Goal: Information Seeking & Learning: Find specific fact

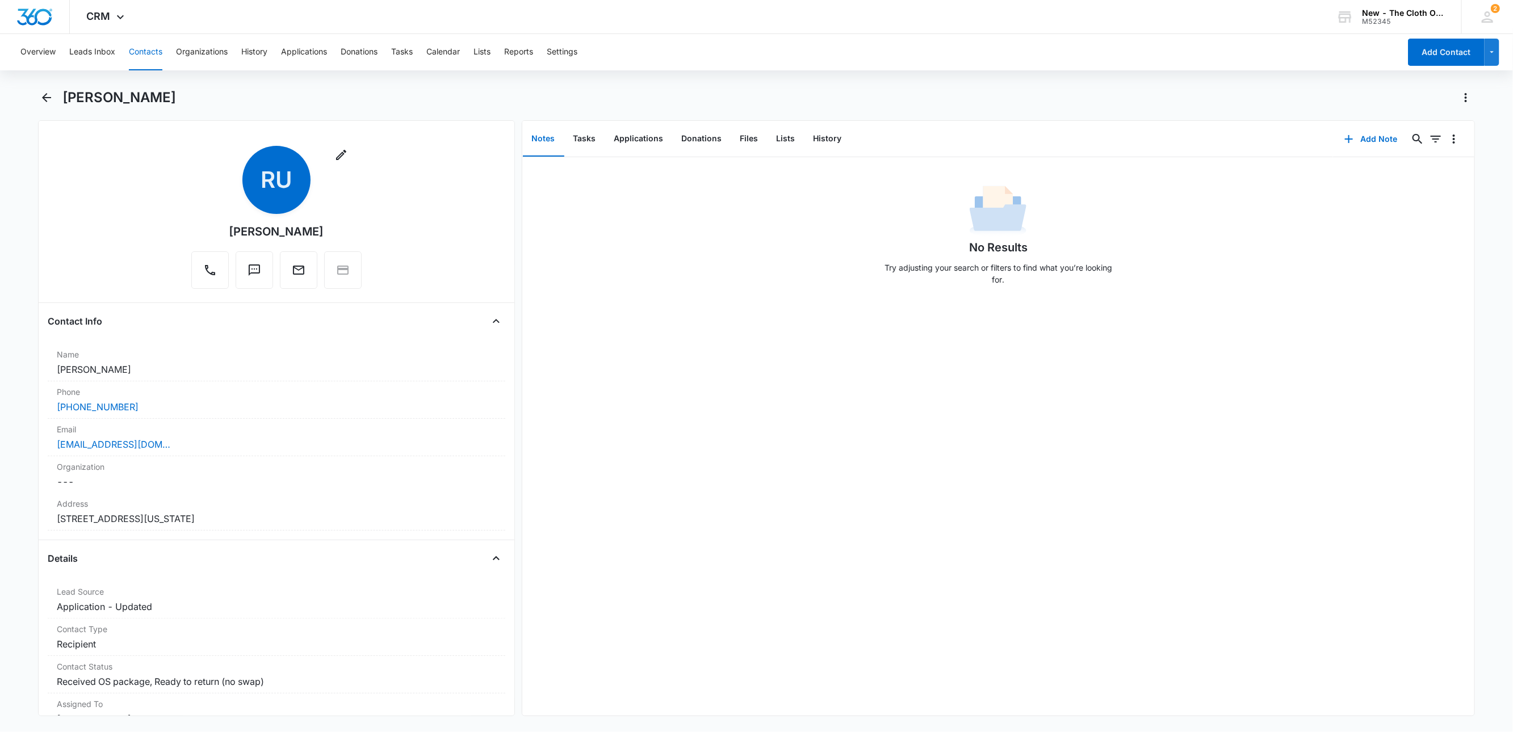
scroll to position [341, 0]
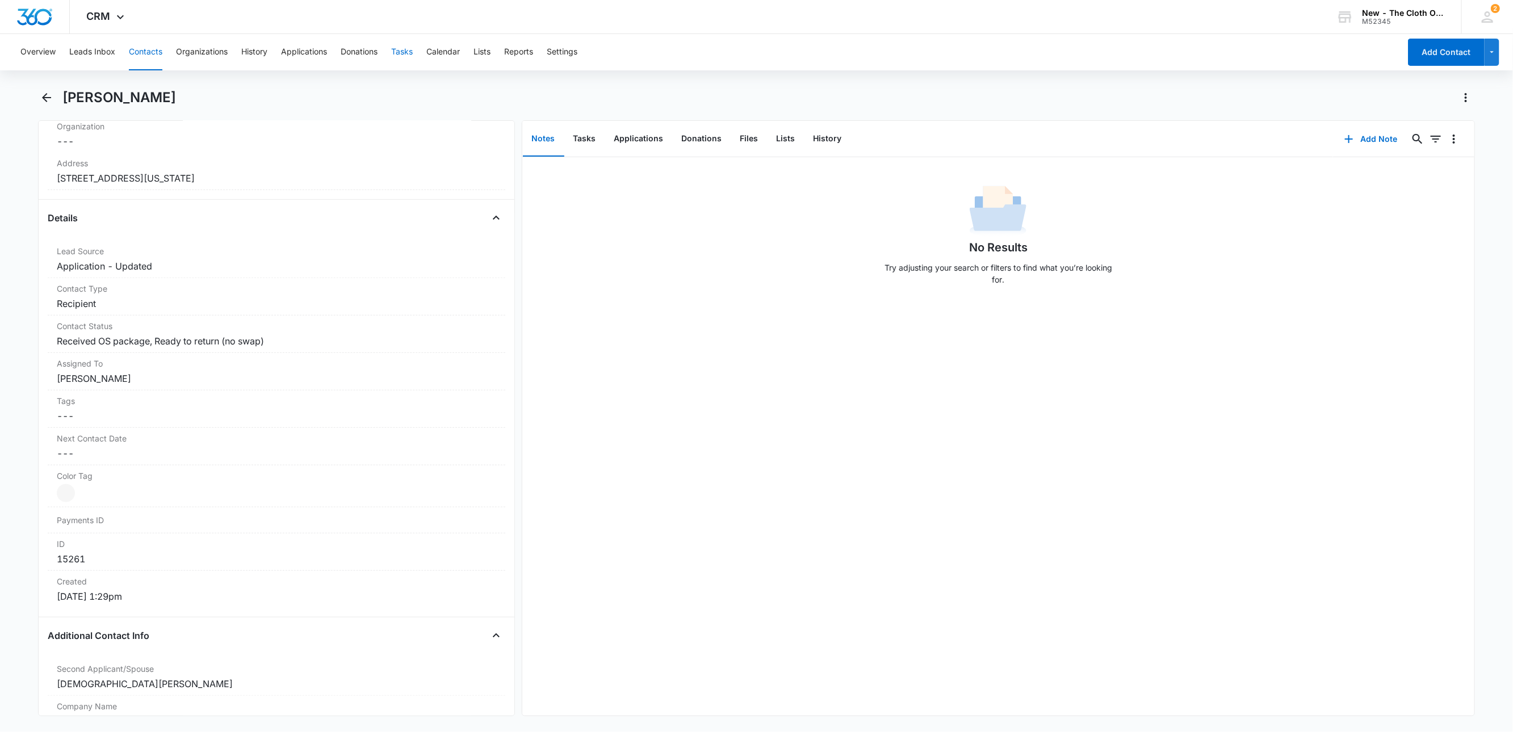
click at [406, 53] on button "Tasks" at bounding box center [402, 52] width 22 height 36
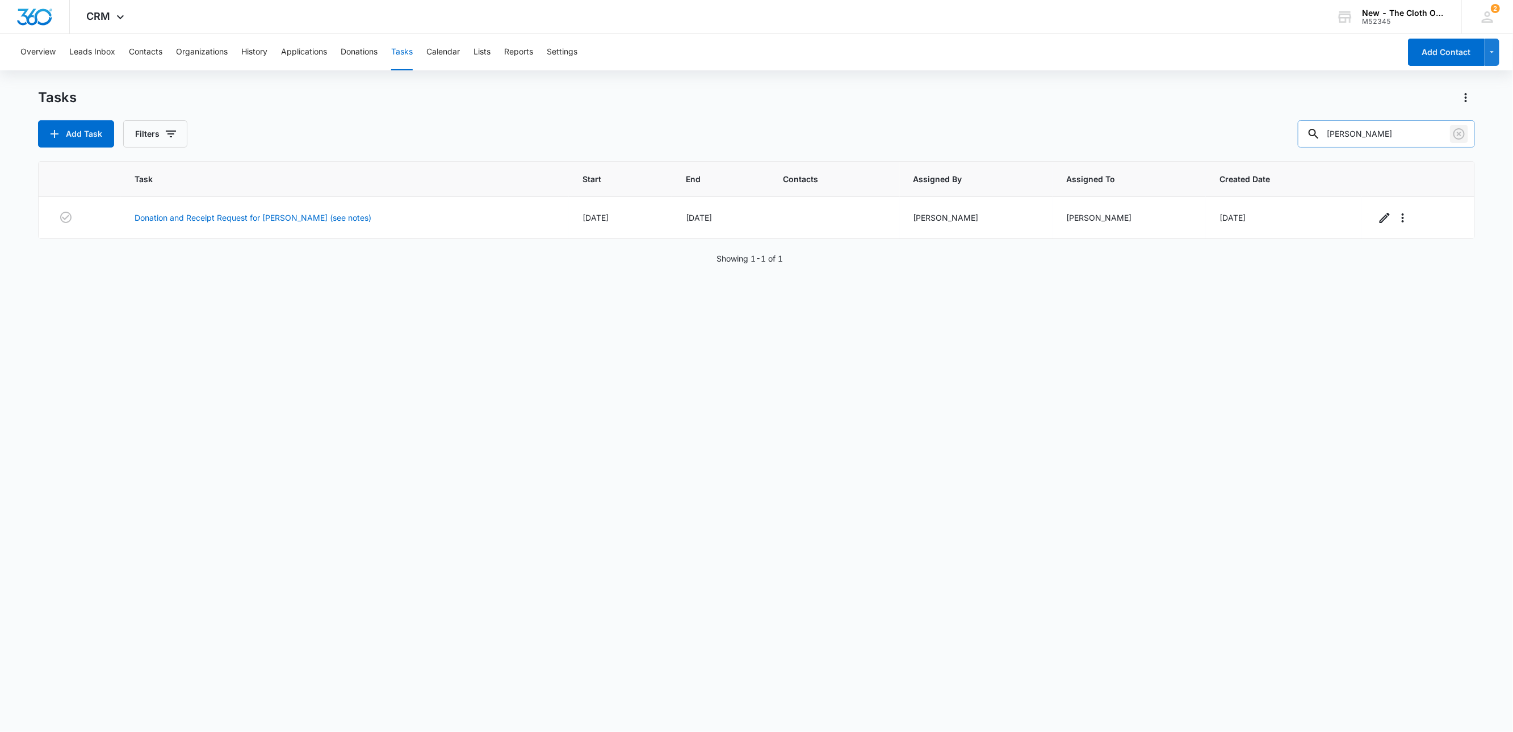
click at [1460, 139] on icon "Clear" at bounding box center [1459, 133] width 11 height 11
click at [146, 136] on button "Filters" at bounding box center [155, 133] width 64 height 27
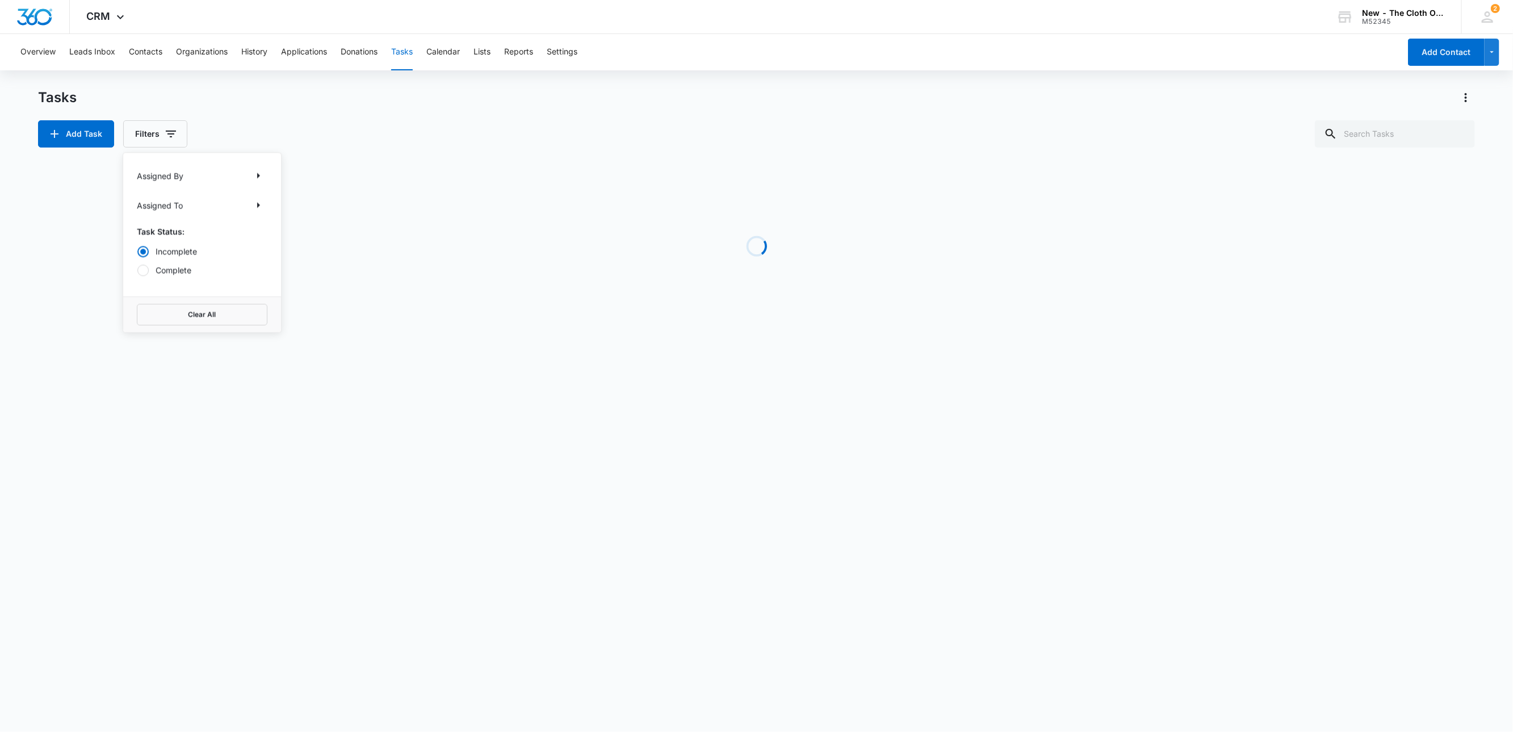
click at [246, 202] on div "Assigned To" at bounding box center [202, 205] width 131 height 18
click at [254, 208] on icon "Show Assigned To filters" at bounding box center [259, 206] width 14 height 14
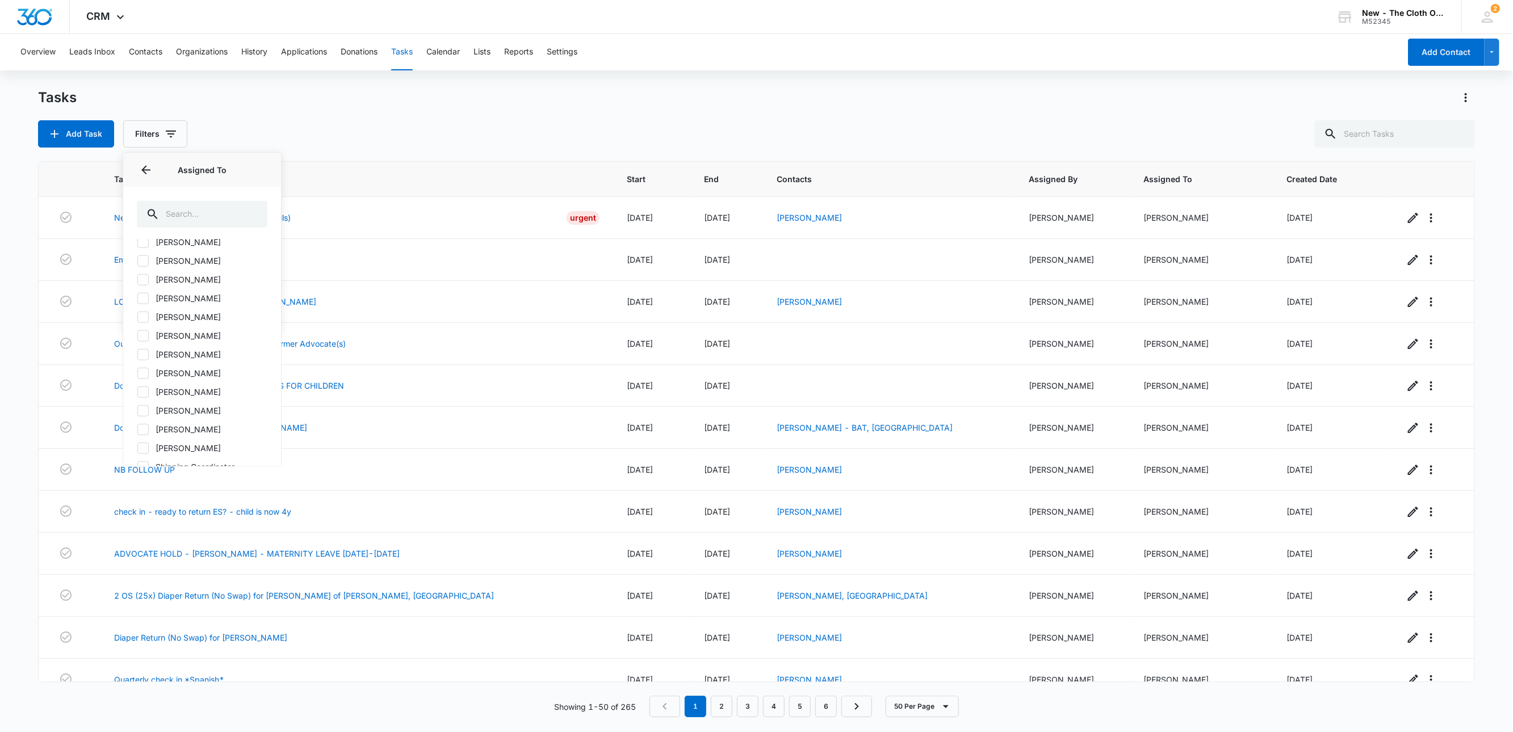
scroll to position [576, 0]
click at [211, 411] on label "[PERSON_NAME]" at bounding box center [202, 407] width 131 height 12
click at [137, 408] on input "[PERSON_NAME]" at bounding box center [137, 407] width 1 height 1
checkbox input "true"
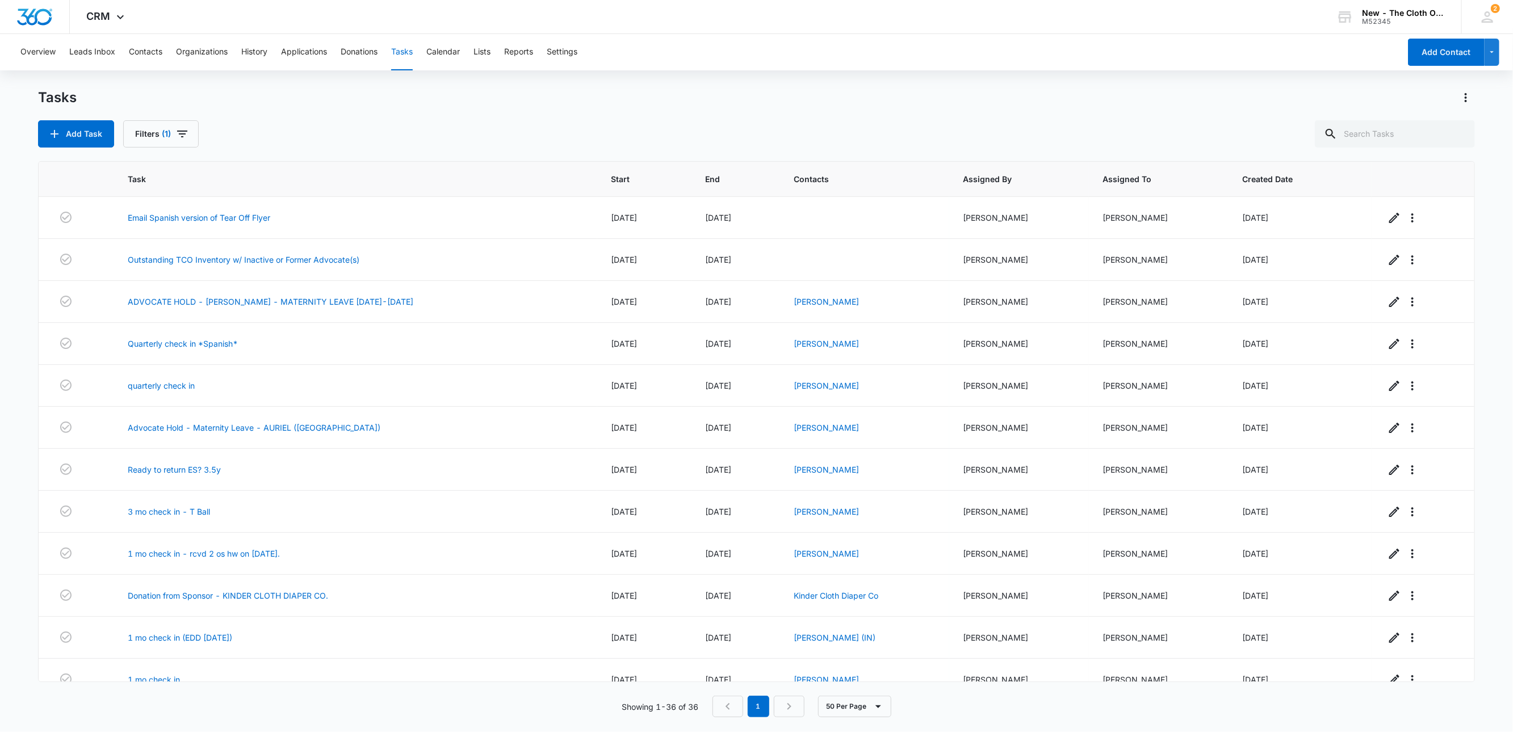
click at [893, 115] on div "Tasks Add Task Filters (1)" at bounding box center [757, 118] width 1438 height 59
click at [135, 175] on span "Task" at bounding box center [347, 179] width 439 height 12
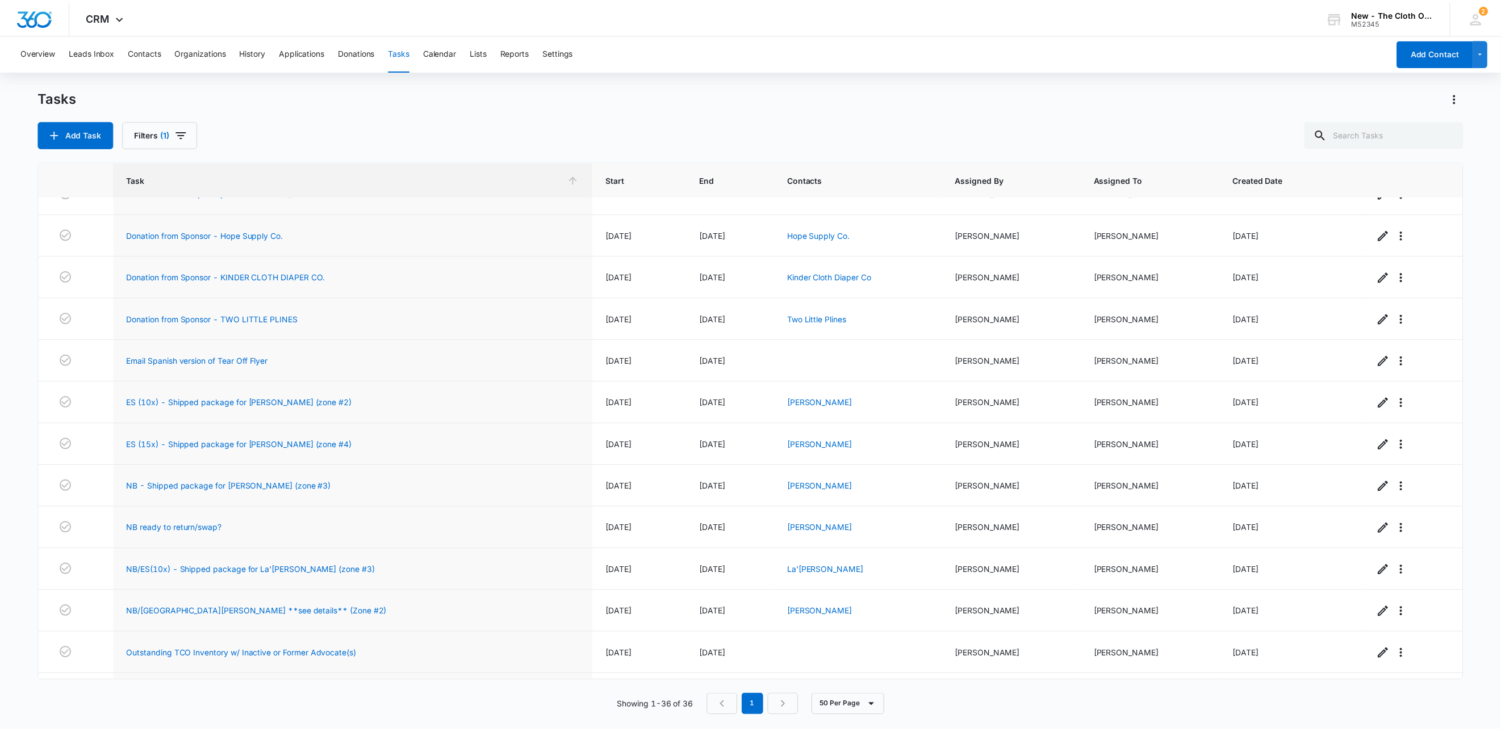
scroll to position [767, 0]
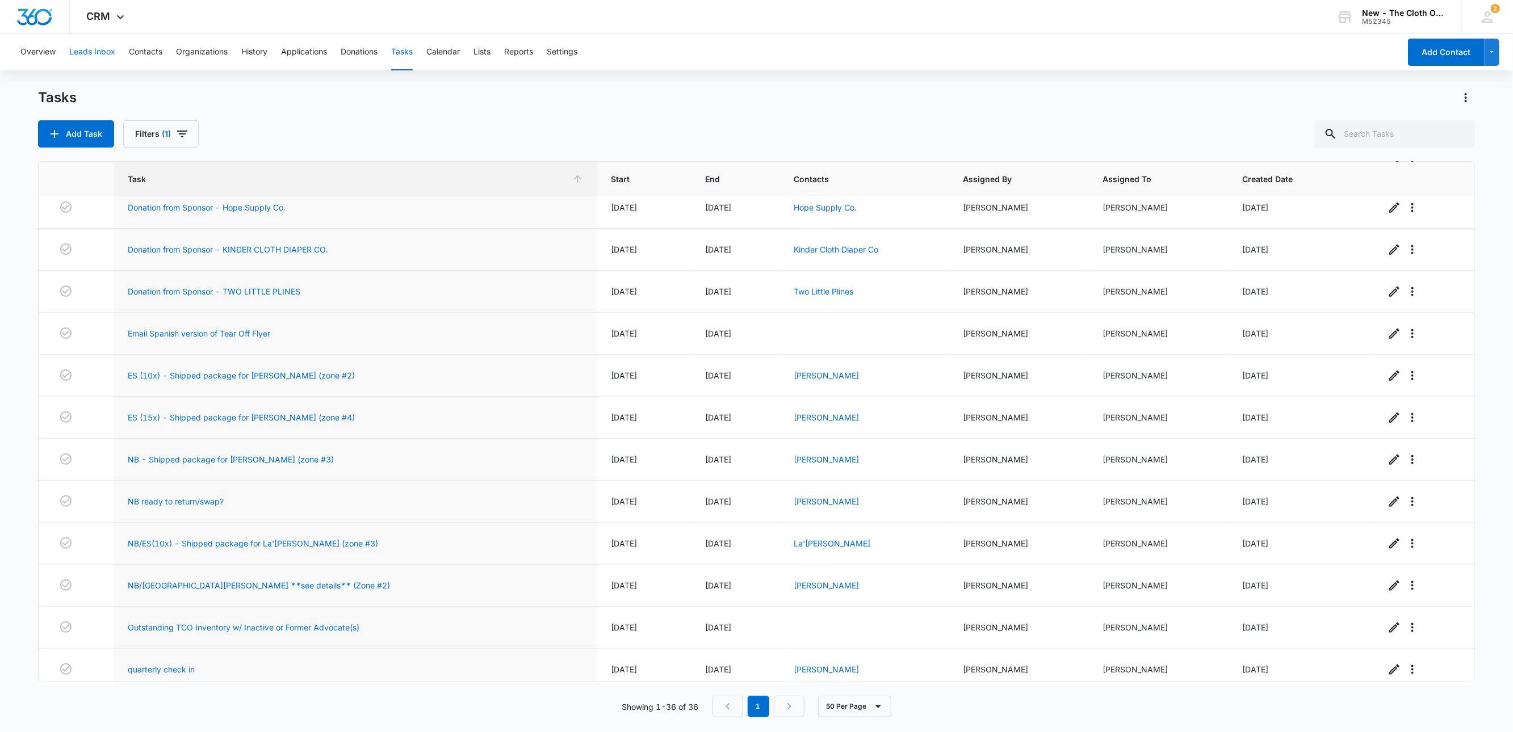
click at [96, 56] on button "Leads Inbox" at bounding box center [92, 52] width 46 height 36
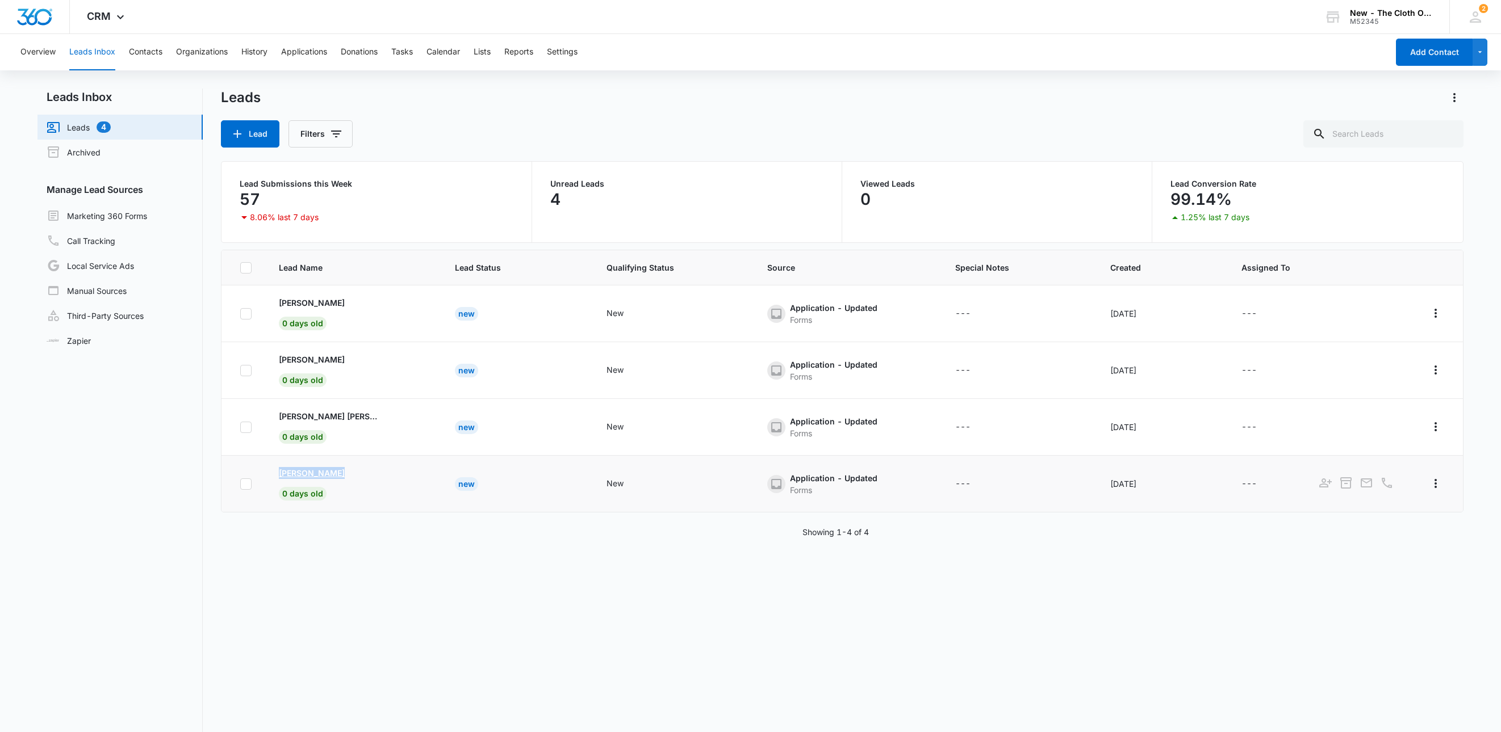
copy p "[PERSON_NAME]"
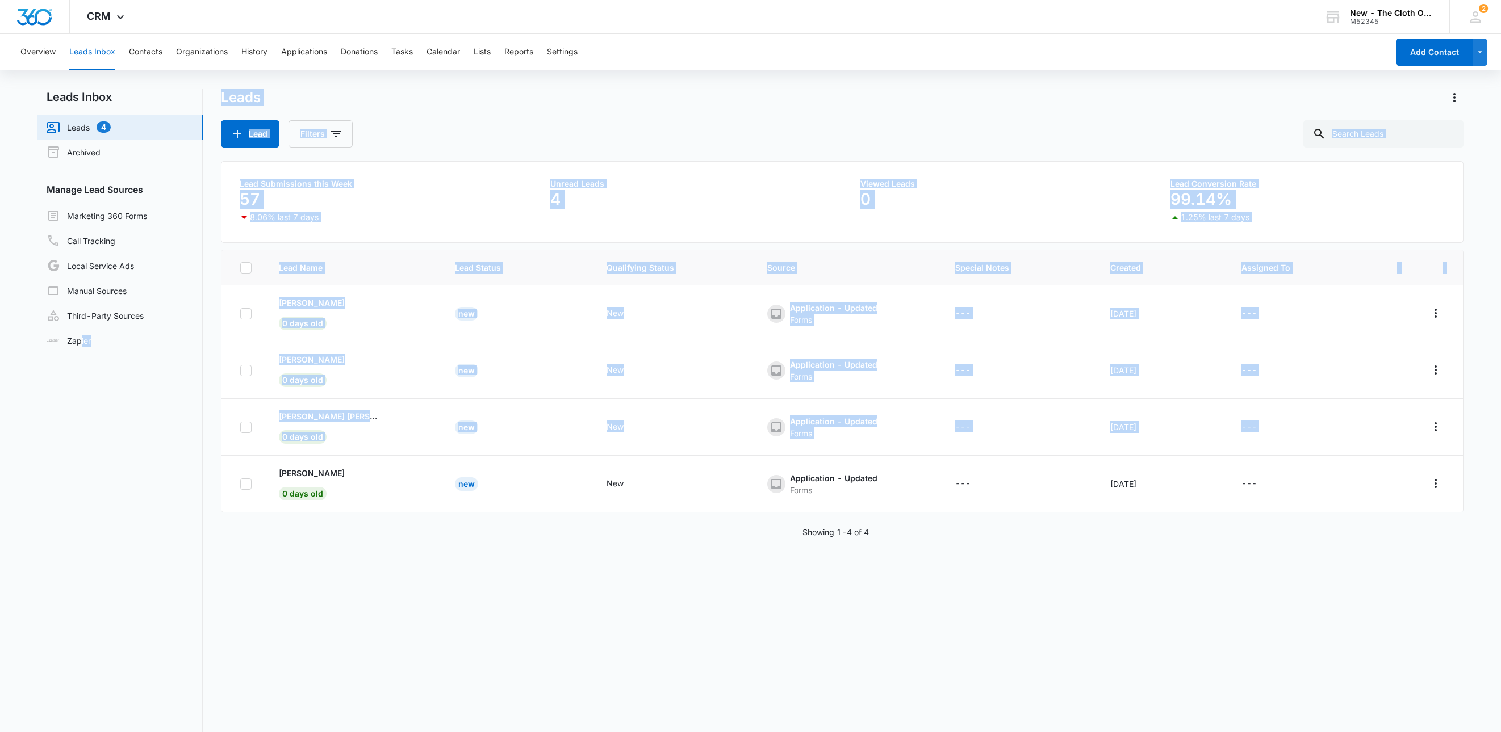
drag, startPoint x: 266, startPoint y: 466, endPoint x: 58, endPoint y: 412, distance: 214.0
click at [77, 421] on div "Leads Inbox Leads 4 Archived Manage Lead Sources Marketing 360 Forms Call Track…" at bounding box center [750, 448] width 1426 height 718
drag, startPoint x: 182, startPoint y: 638, endPoint x: 196, endPoint y: 576, distance: 62.9
click at [182, 638] on nav "Leads Inbox Leads 4 Archived Manage Lead Sources Marketing 360 Forms Call Track…" at bounding box center [119, 448] width 165 height 718
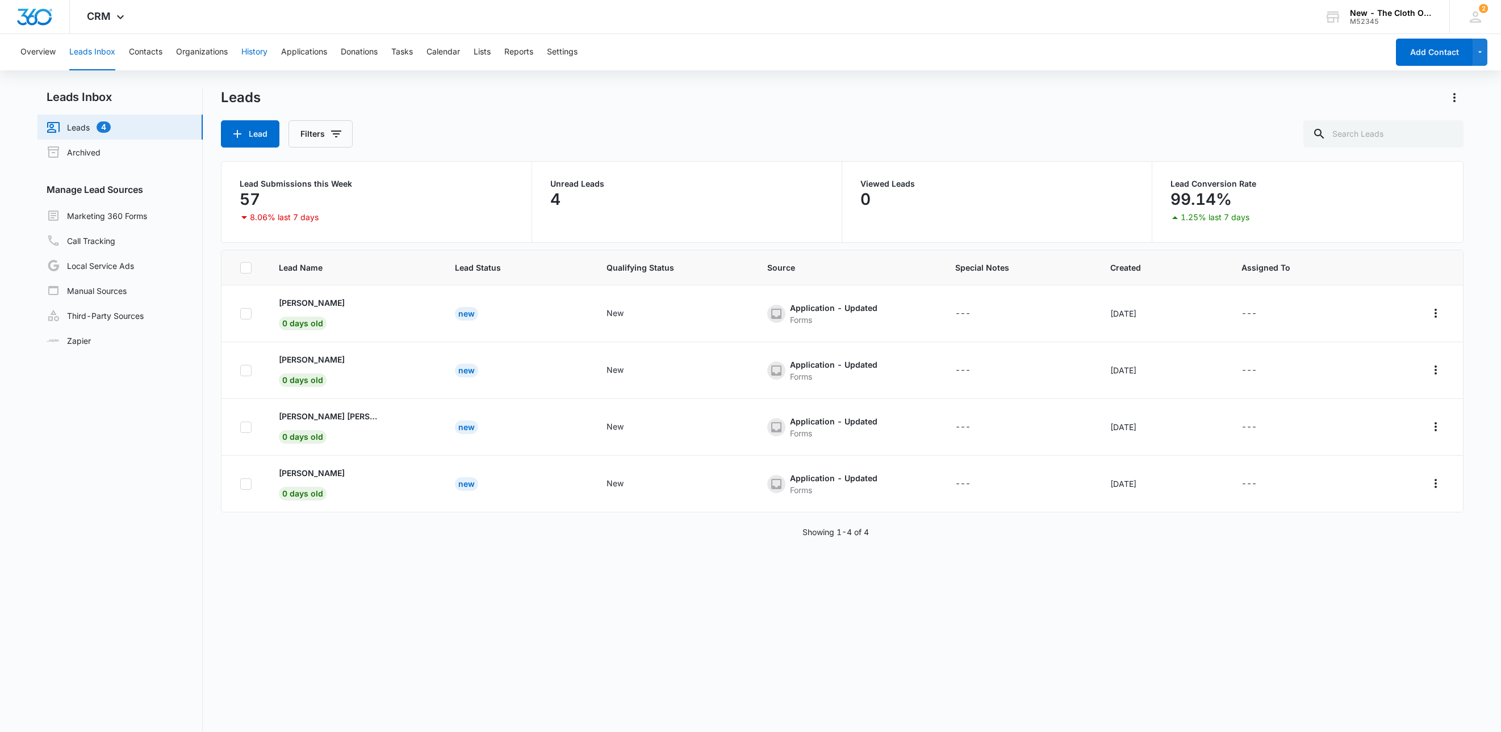
click at [259, 51] on button "History" at bounding box center [254, 52] width 26 height 36
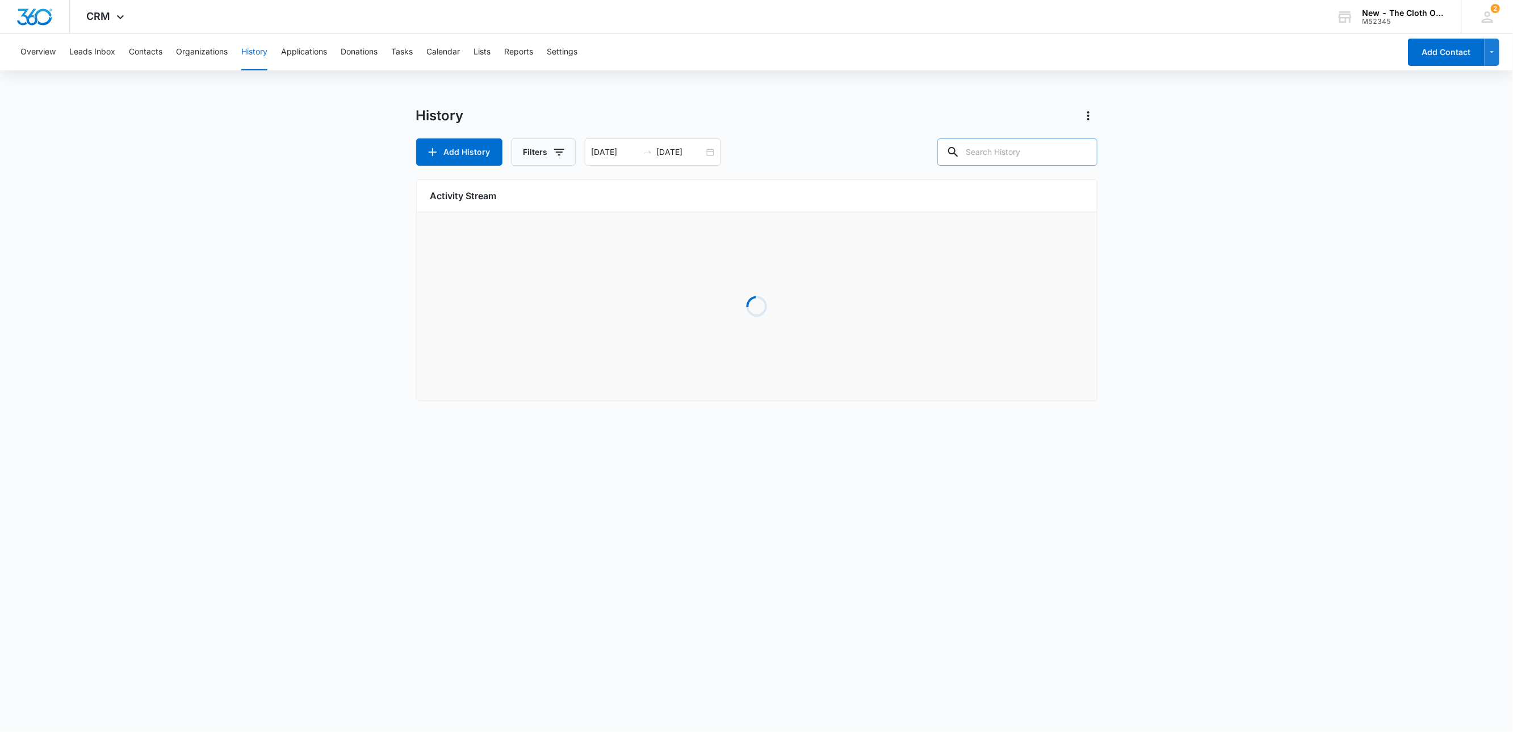
click at [960, 150] on icon at bounding box center [954, 152] width 14 height 14
click at [982, 156] on input "text" at bounding box center [1017, 152] width 160 height 27
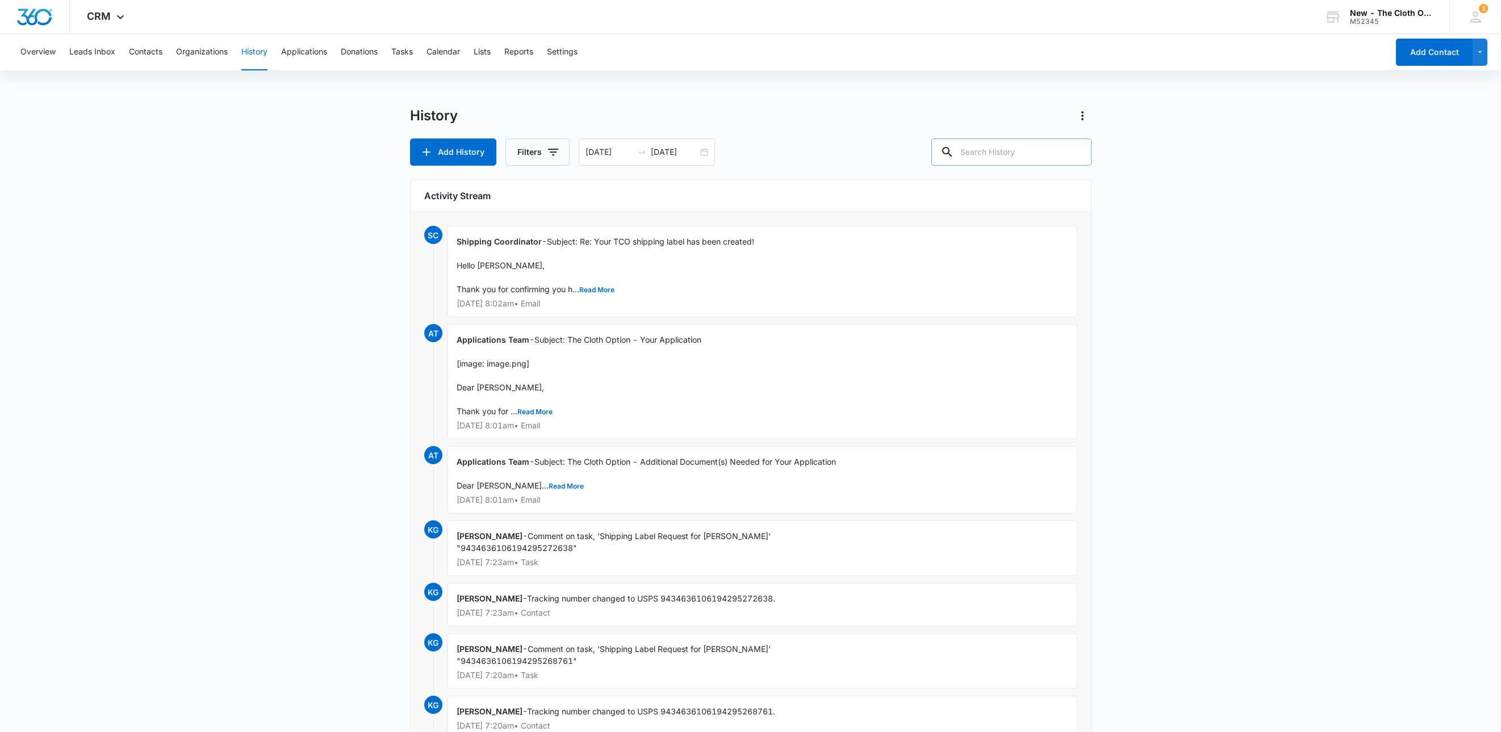
paste input "[PERSON_NAME]"
type input "[PERSON_NAME]"
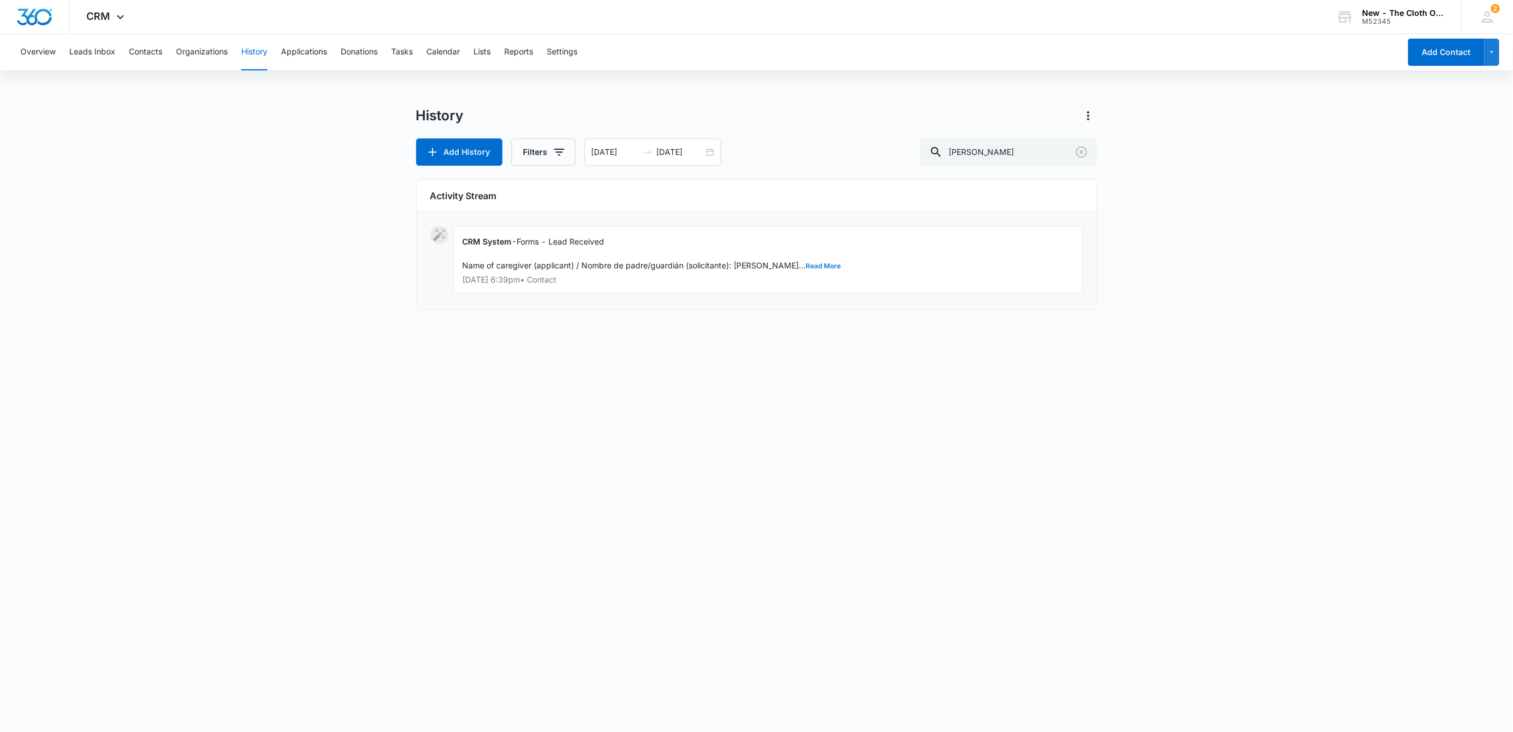
click at [806, 269] on button "Read More" at bounding box center [823, 266] width 35 height 7
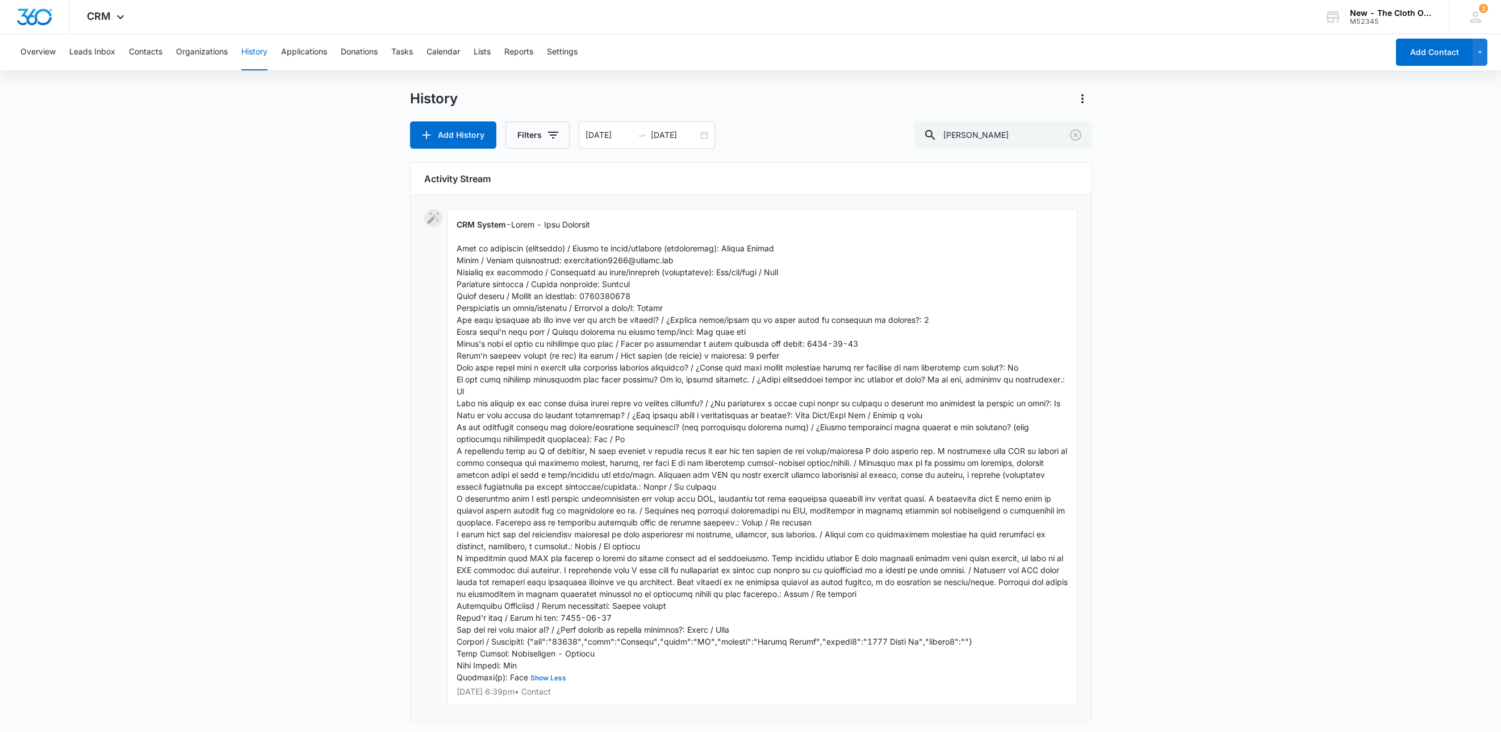
scroll to position [21, 0]
drag, startPoint x: 874, startPoint y: 338, endPoint x: 794, endPoint y: 351, distance: 81.2
click at [803, 343] on div "CRM System - Show Less Sep 3, 2025 at 6:39pm • Contact" at bounding box center [762, 454] width 630 height 497
click at [434, 361] on div "CRM System - Show Less Sep 3, 2025 at 6:39pm • Contact" at bounding box center [750, 458] width 653 height 504
click at [143, 68] on button "Contacts" at bounding box center [146, 52] width 34 height 36
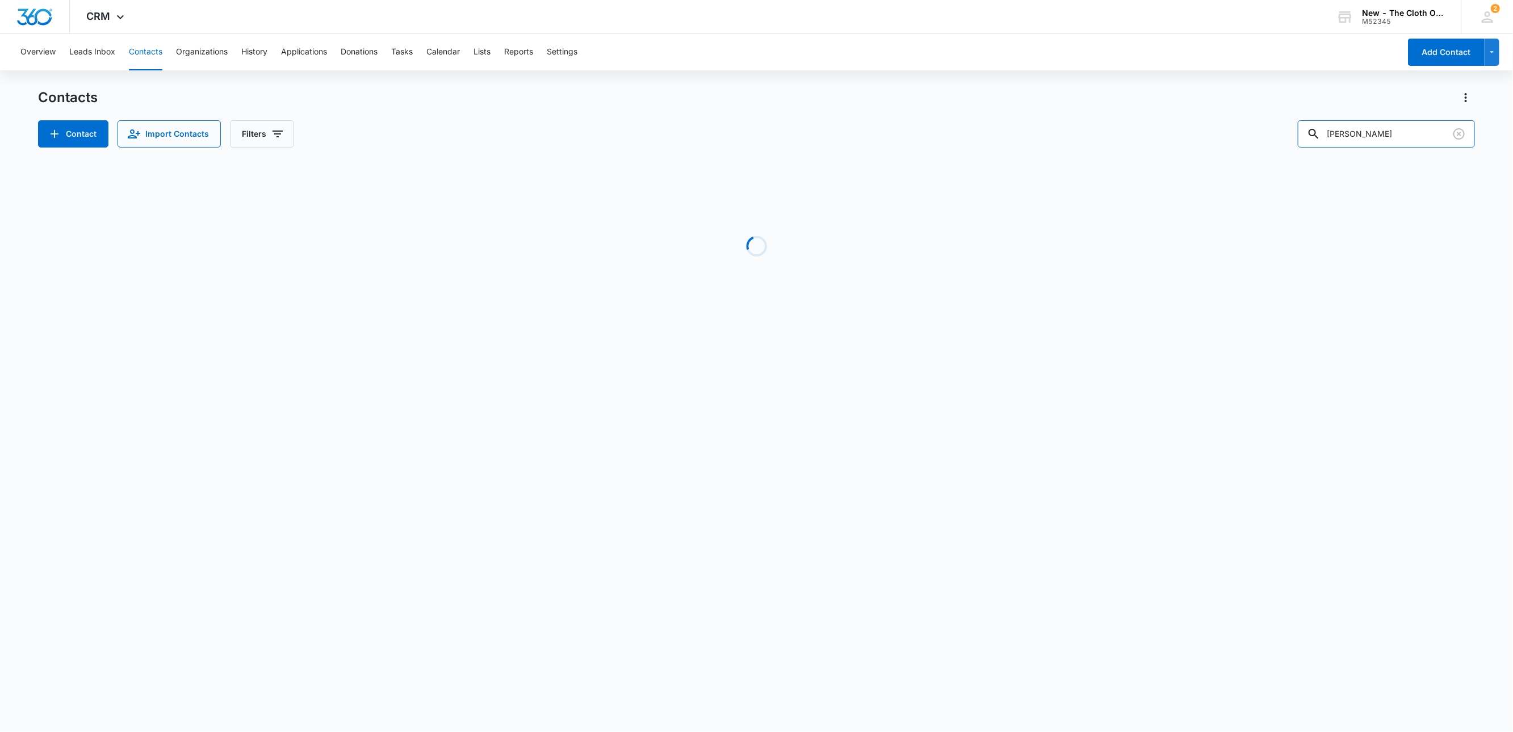
drag, startPoint x: 1407, startPoint y: 145, endPoint x: 1329, endPoint y: 156, distance: 78.5
click at [1324, 157] on div "Contacts Contact Import Contacts Filters Melina Baxter Loading No Results" at bounding box center [757, 217] width 1438 height 257
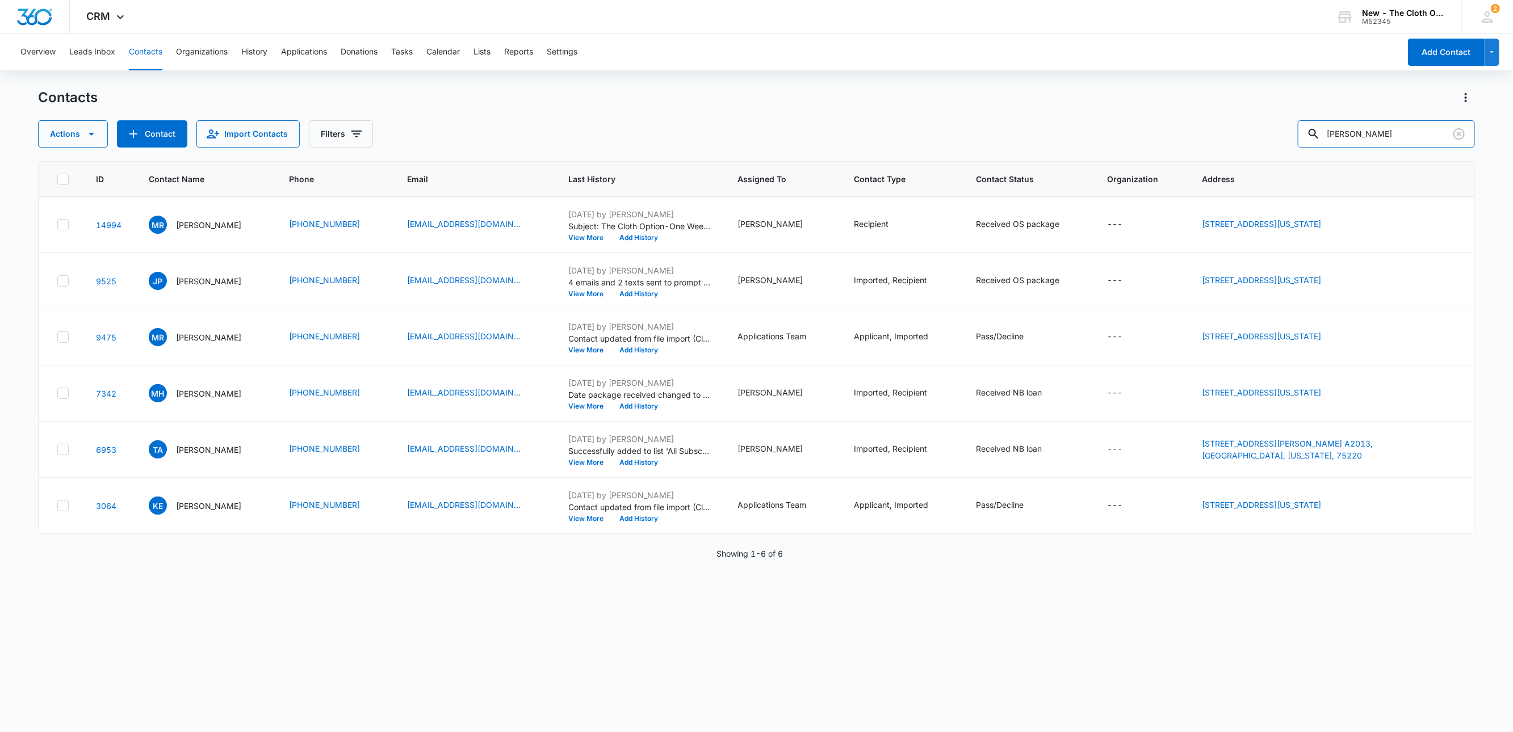
type input "keelie thompson"
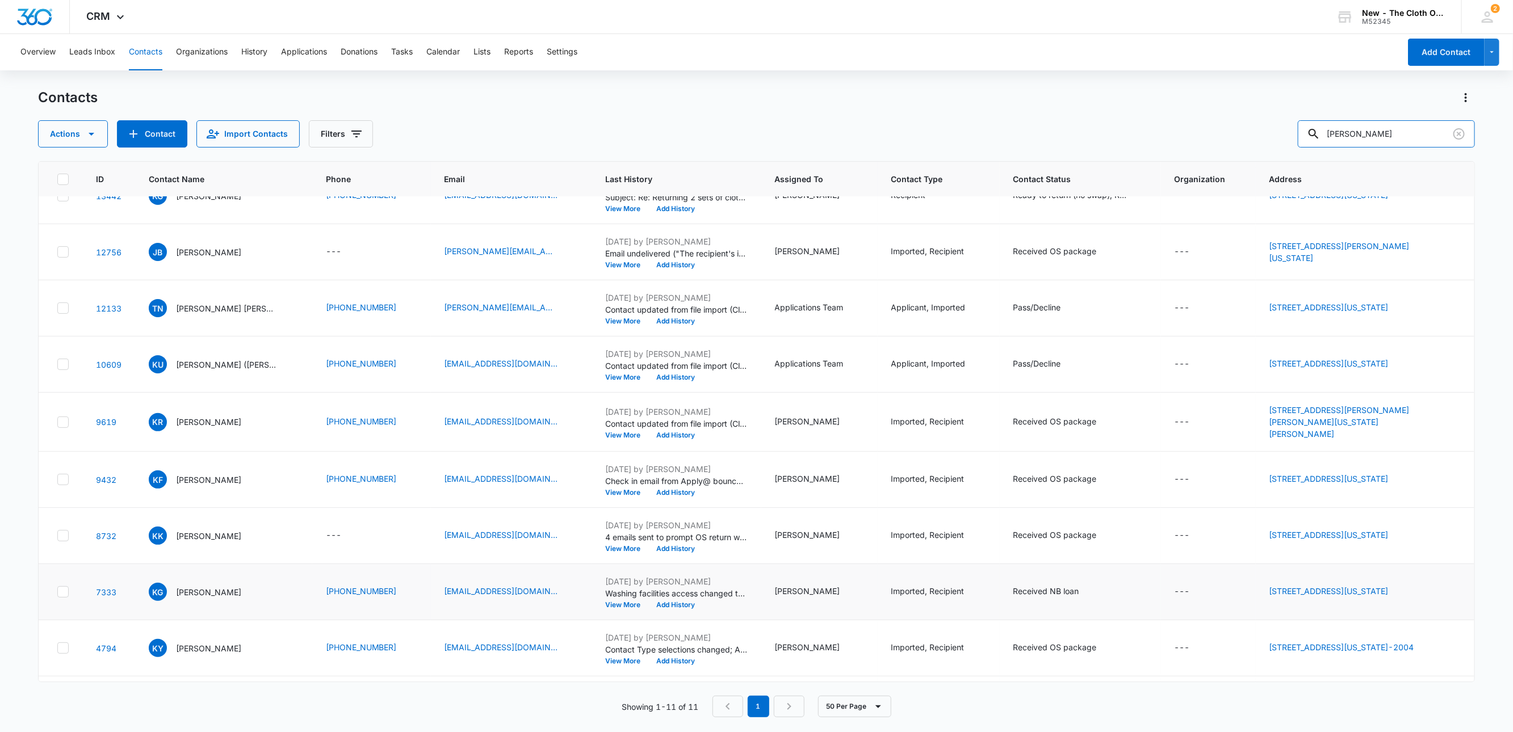
scroll to position [136, 0]
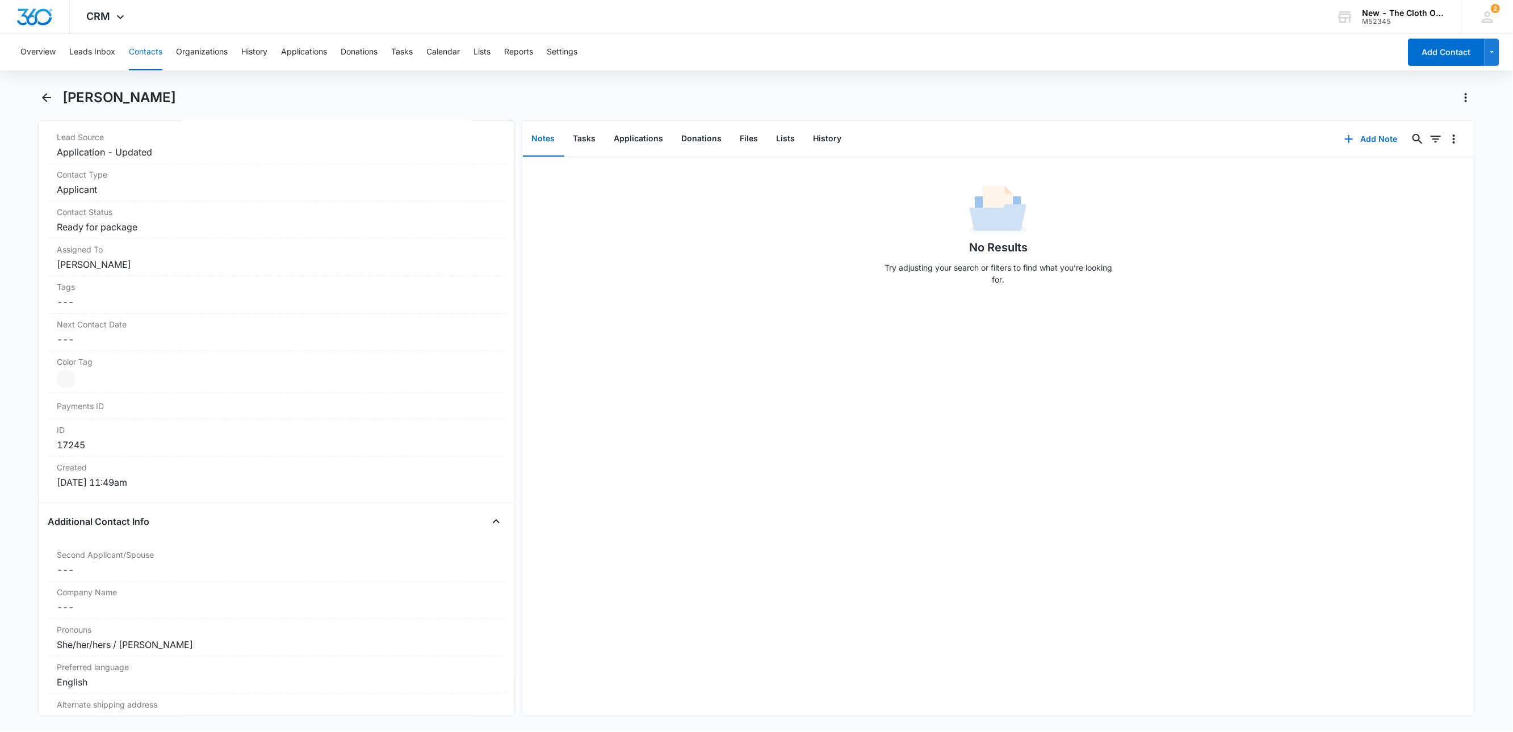
scroll to position [168, 0]
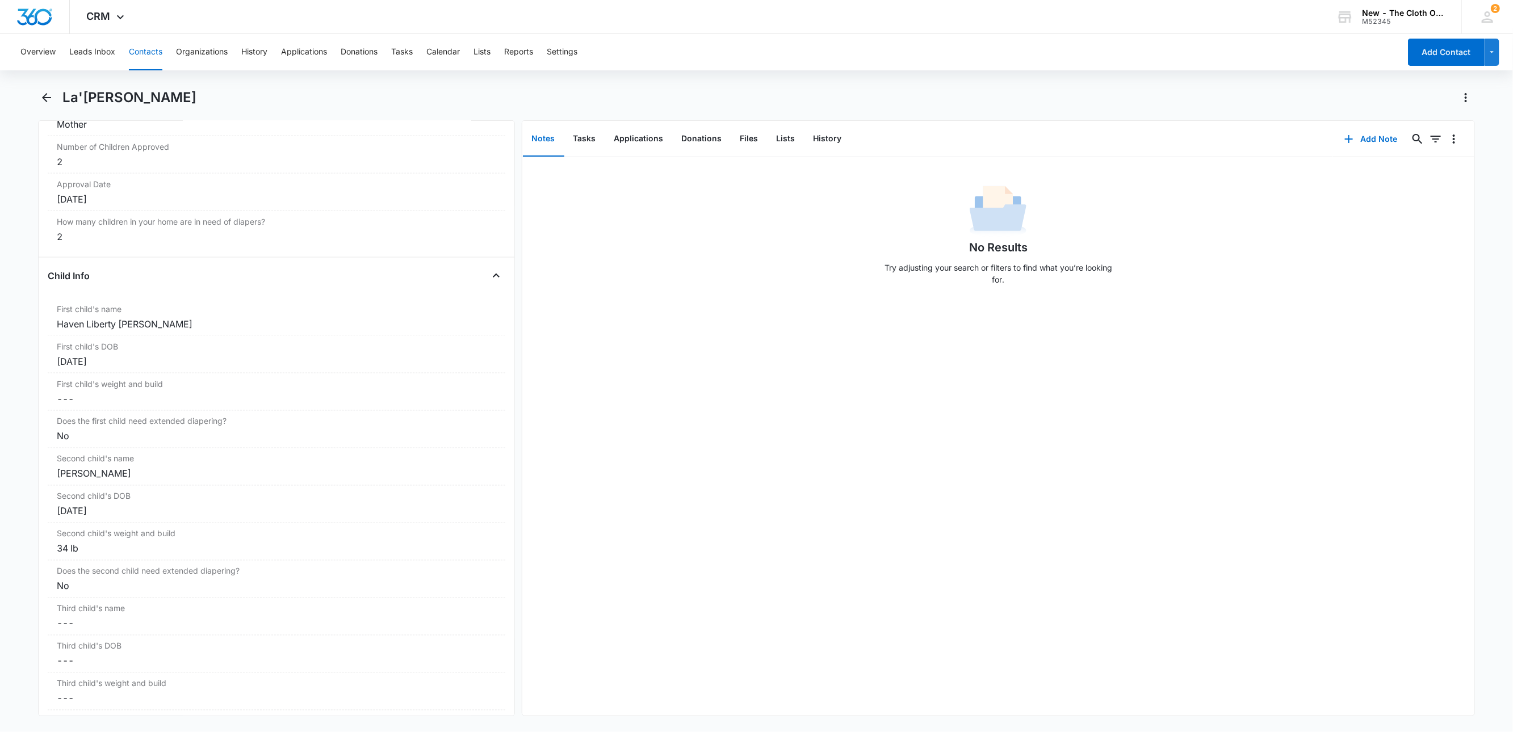
scroll to position [1255, 0]
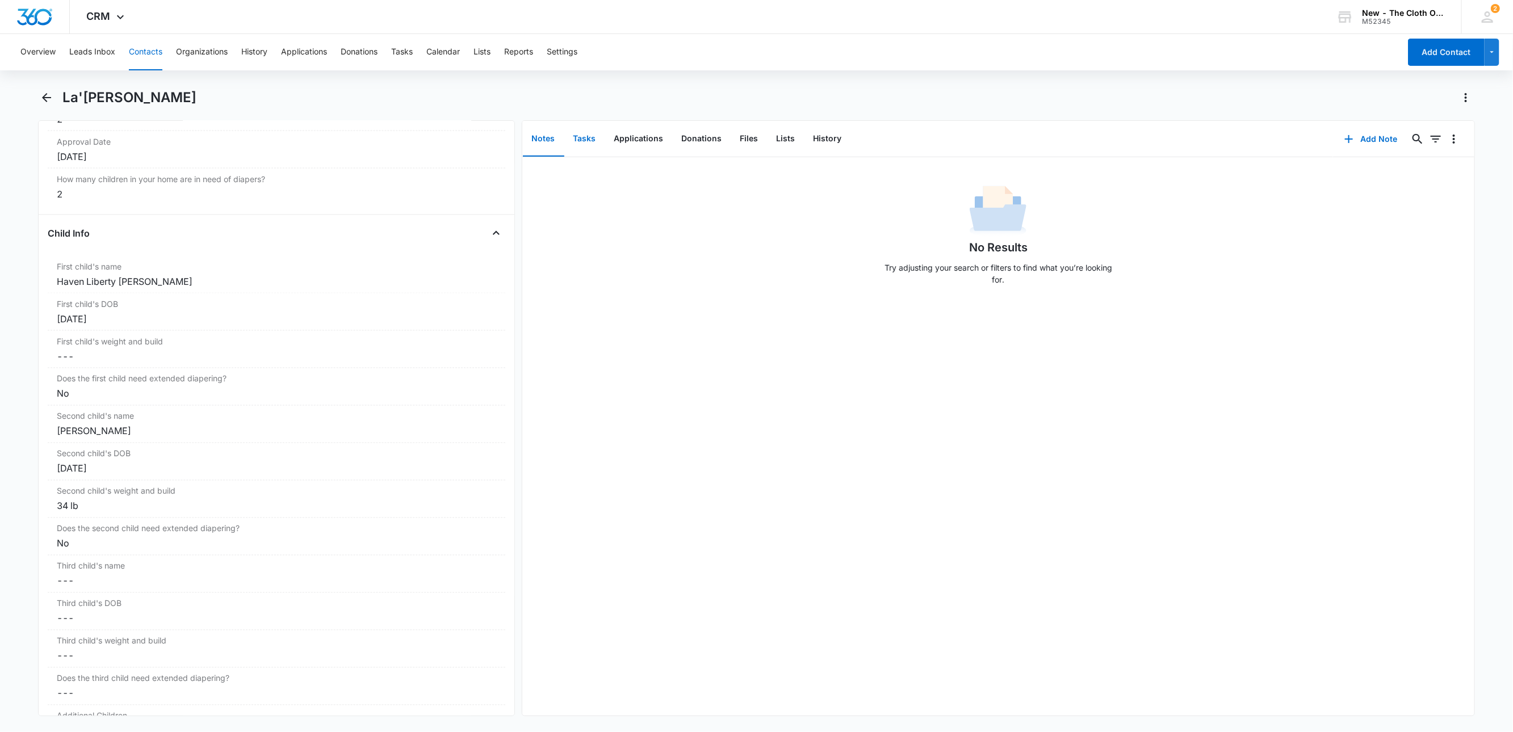
click at [579, 146] on button "Tasks" at bounding box center [584, 139] width 41 height 35
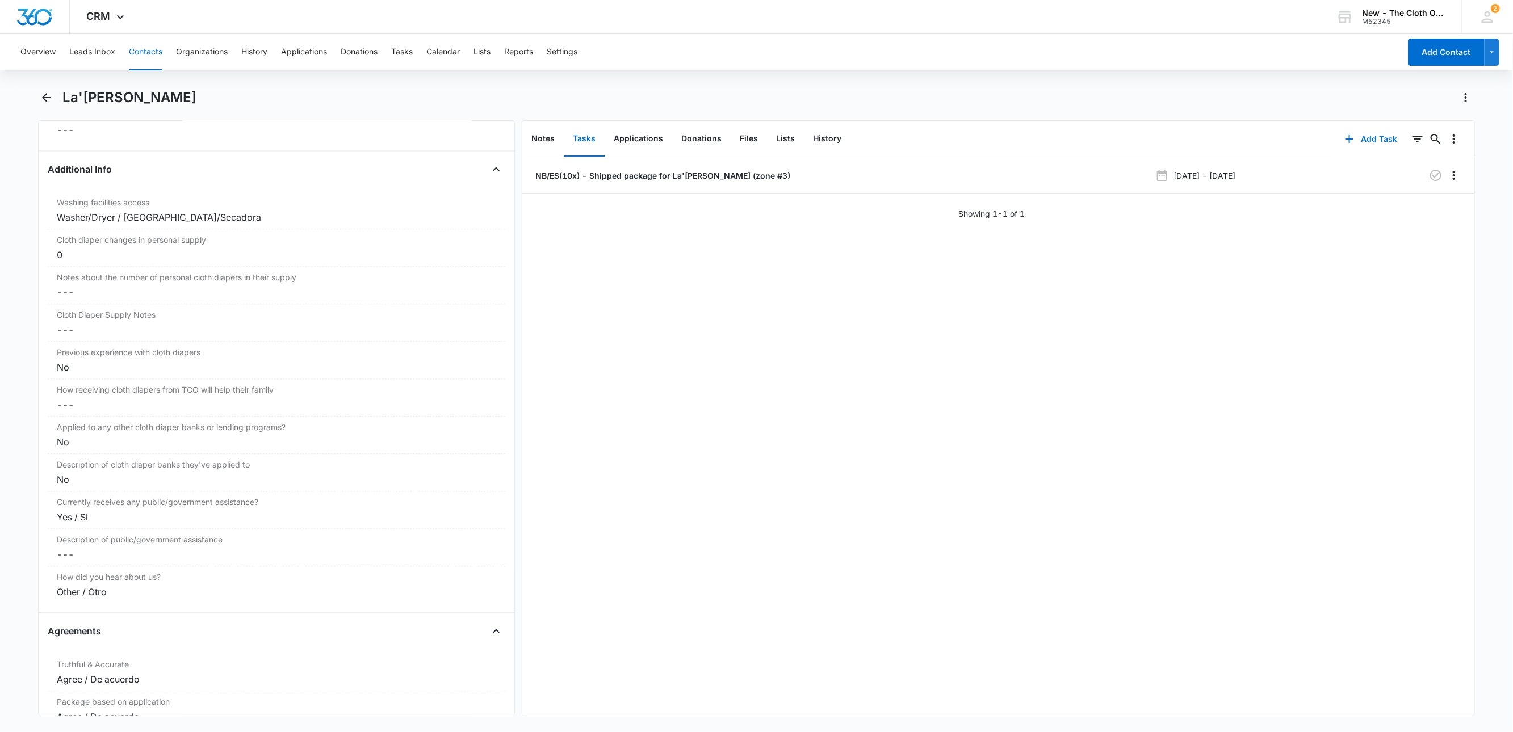
scroll to position [1840, 0]
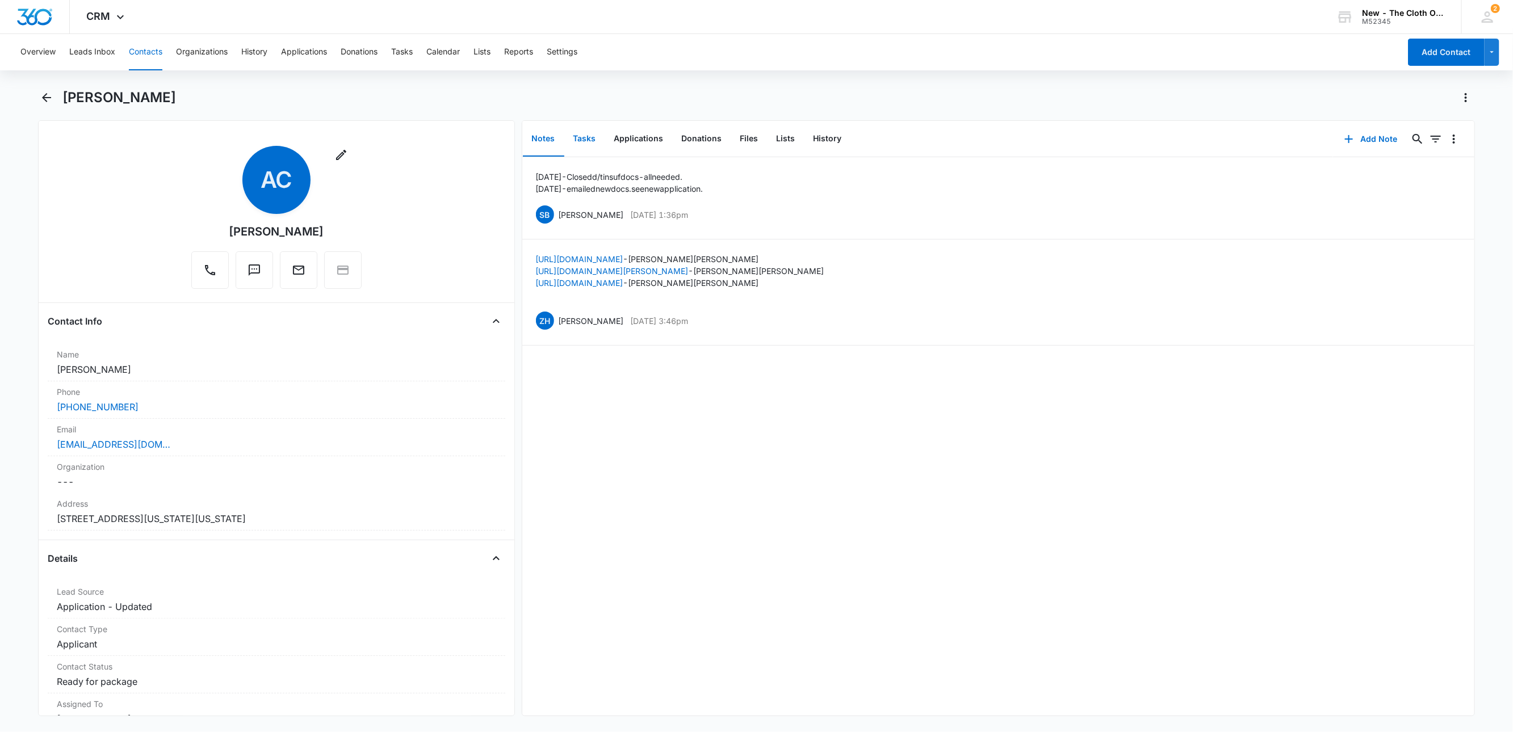
click at [585, 135] on button "Tasks" at bounding box center [584, 139] width 41 height 35
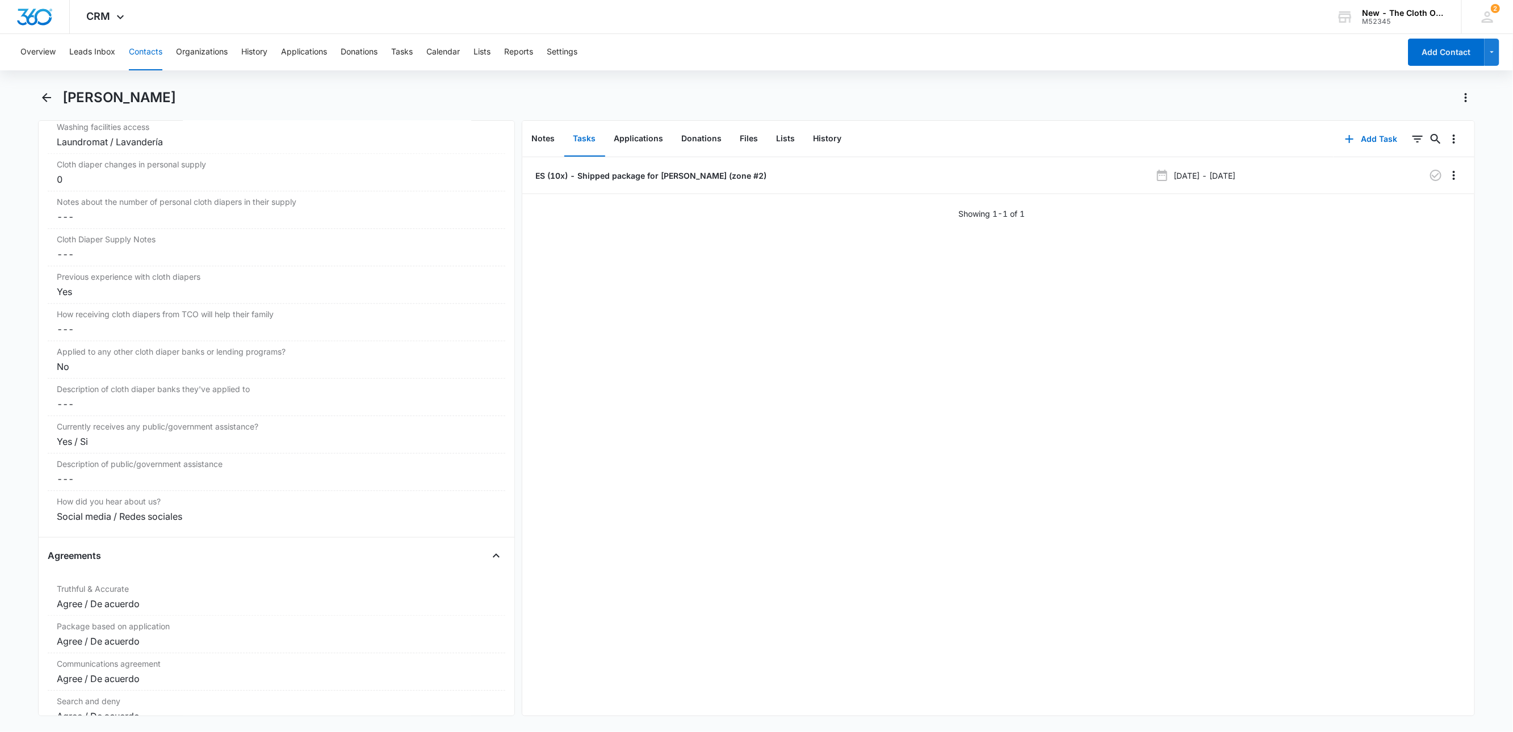
scroll to position [1158, 0]
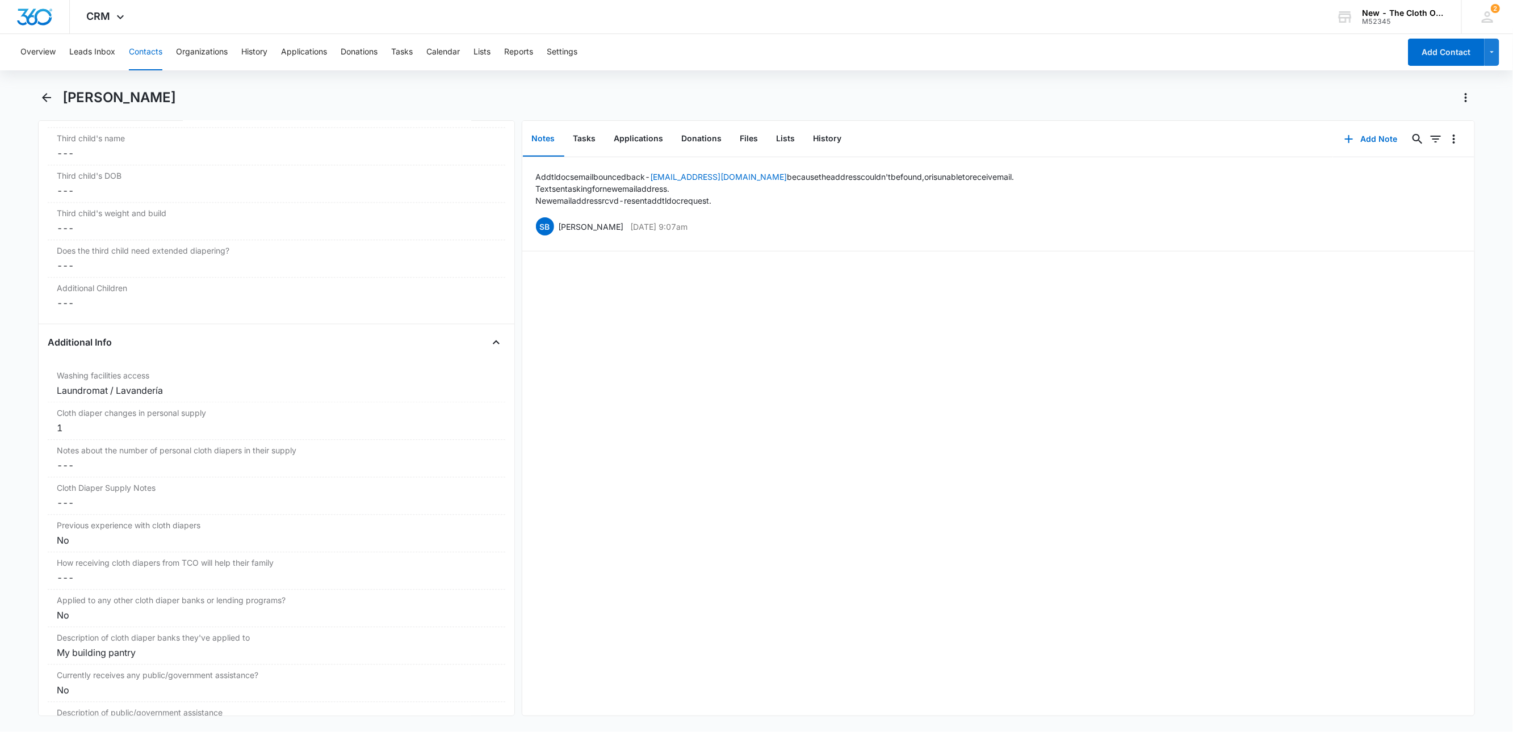
scroll to position [1694, 0]
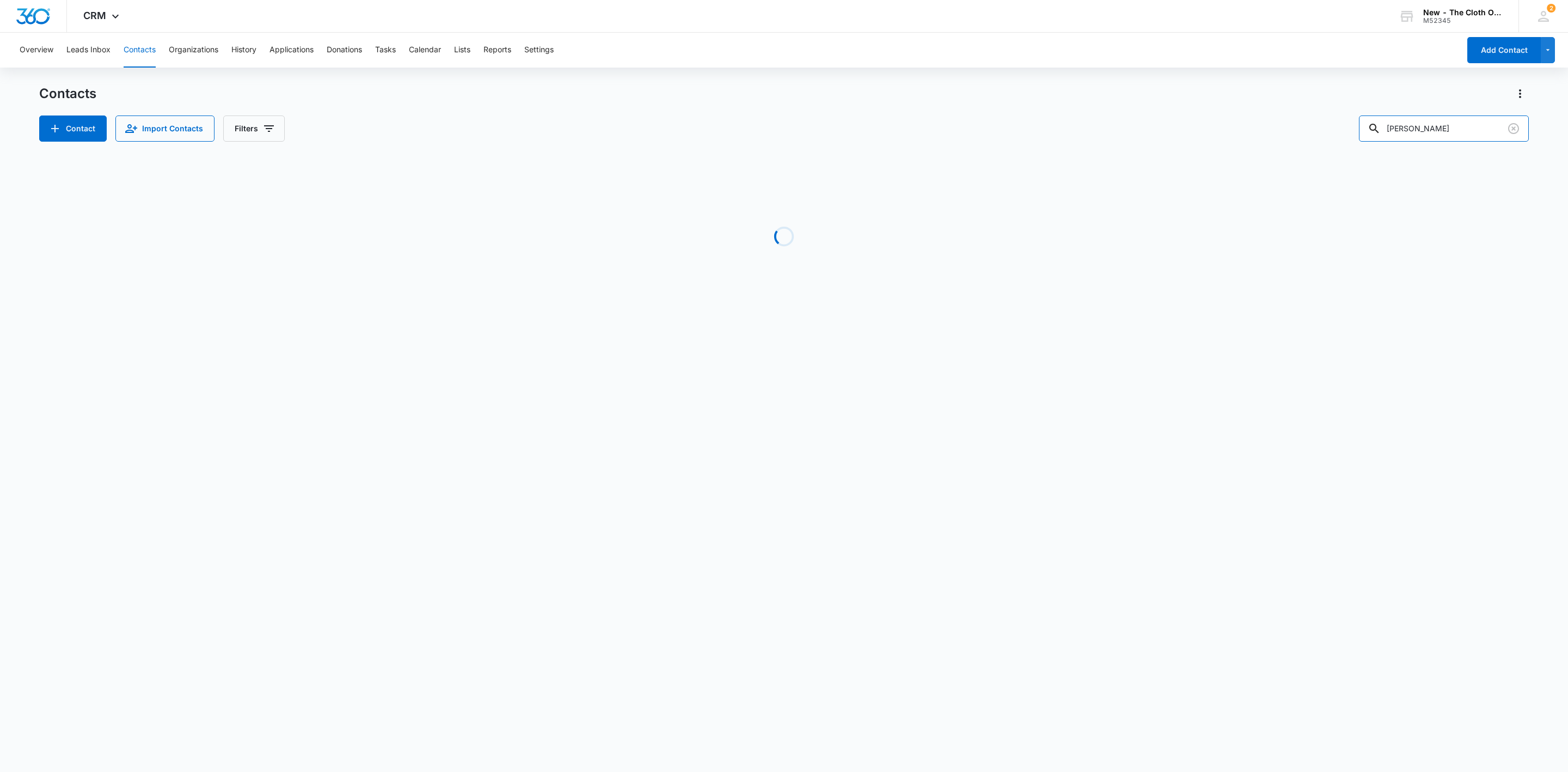
drag, startPoint x: 1480, startPoint y: 130, endPoint x: 1306, endPoint y: 128, distance: 174.0
click at [1307, 128] on div "Contact Import Contacts Filters [PERSON_NAME]" at bounding box center [784, 128] width 1490 height 26
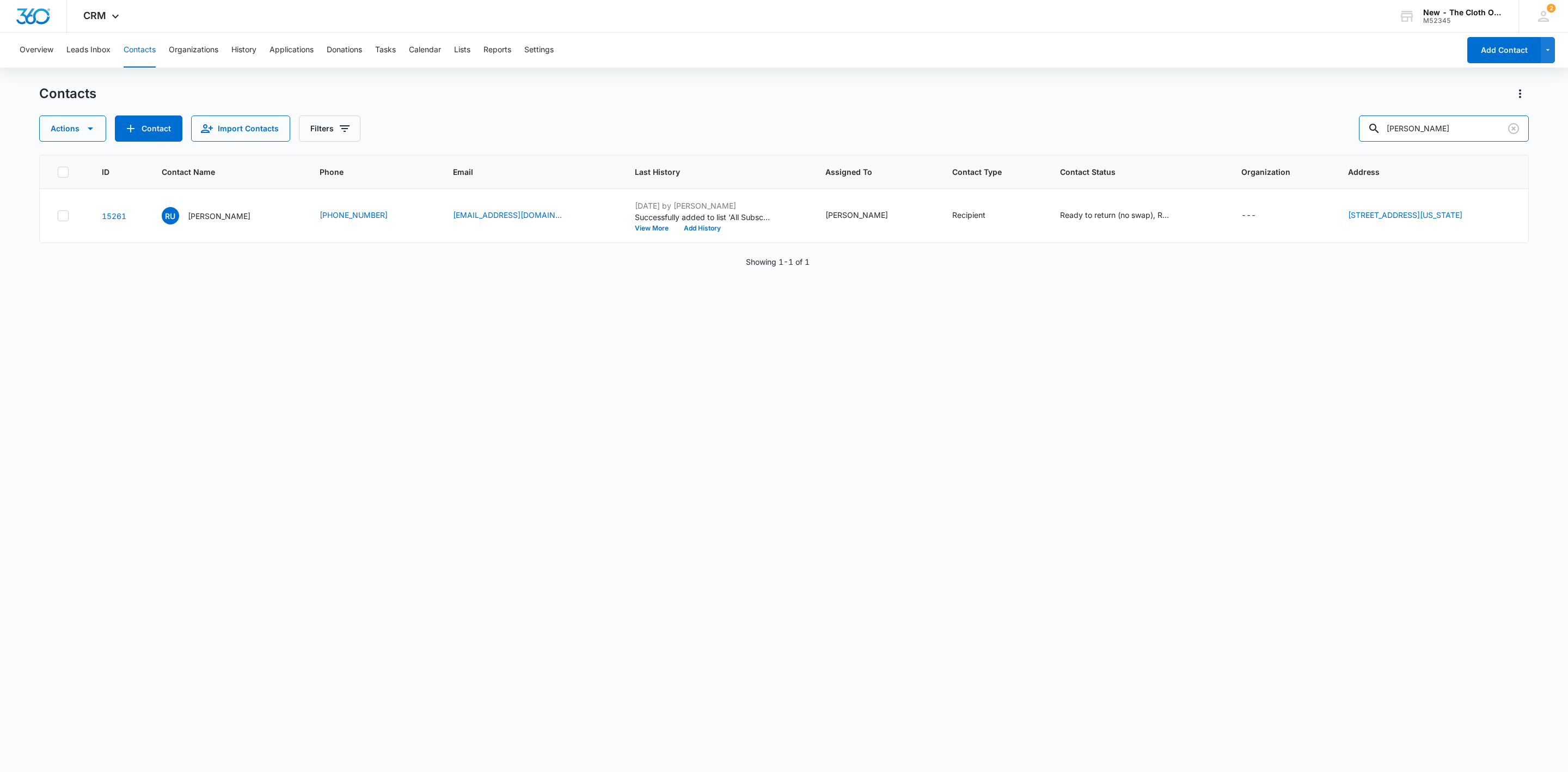
paste input "[PERSON_NAME]"
type input "[PERSON_NAME]"
